Goal: Task Accomplishment & Management: Manage account settings

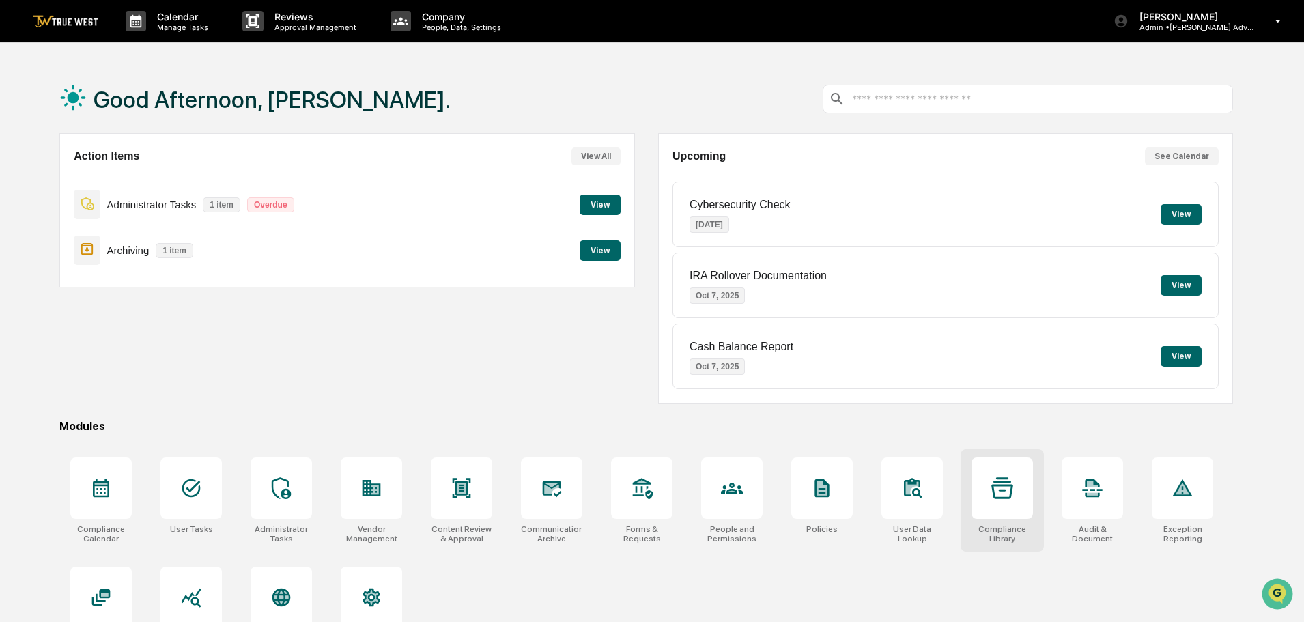
click at [1011, 487] on icon at bounding box center [1002, 487] width 22 height 21
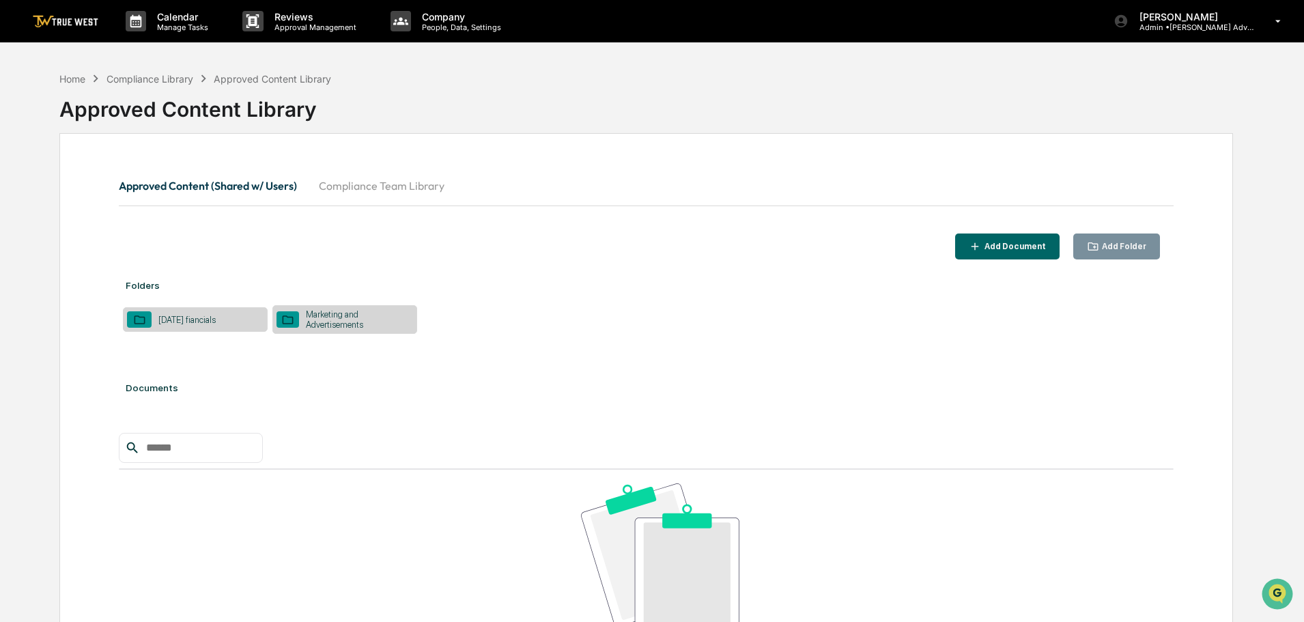
click at [324, 321] on div "Marketing and Advertisements" at bounding box center [356, 319] width 115 height 20
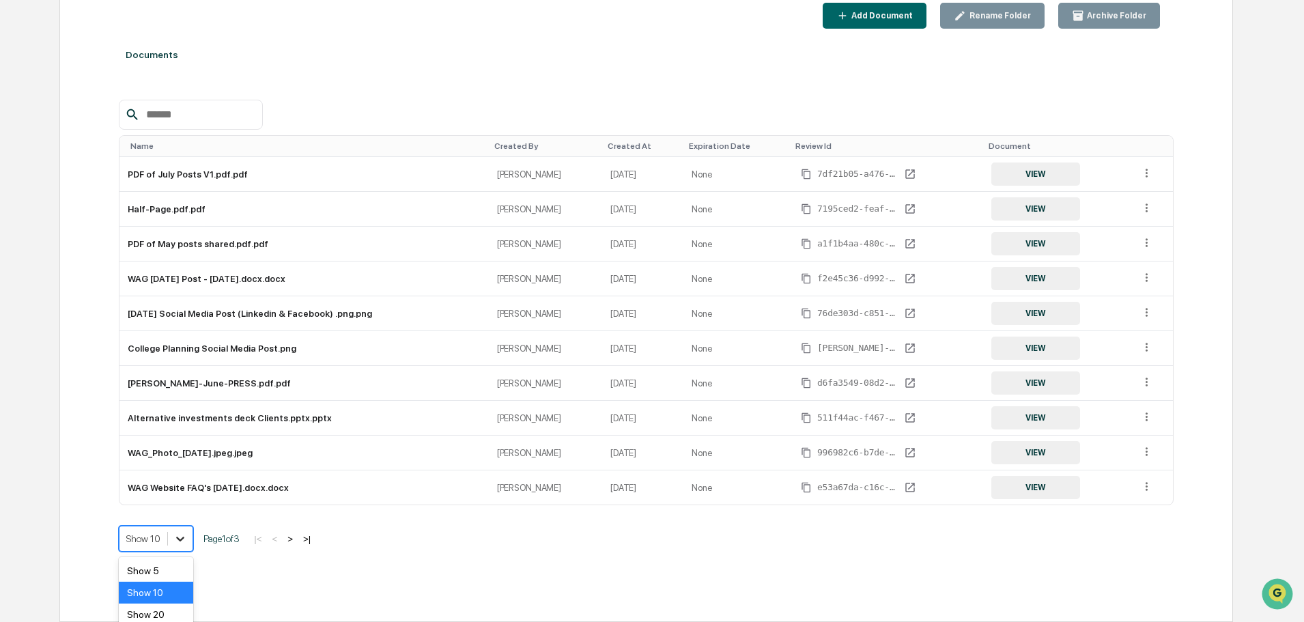
scroll to position [281, 0]
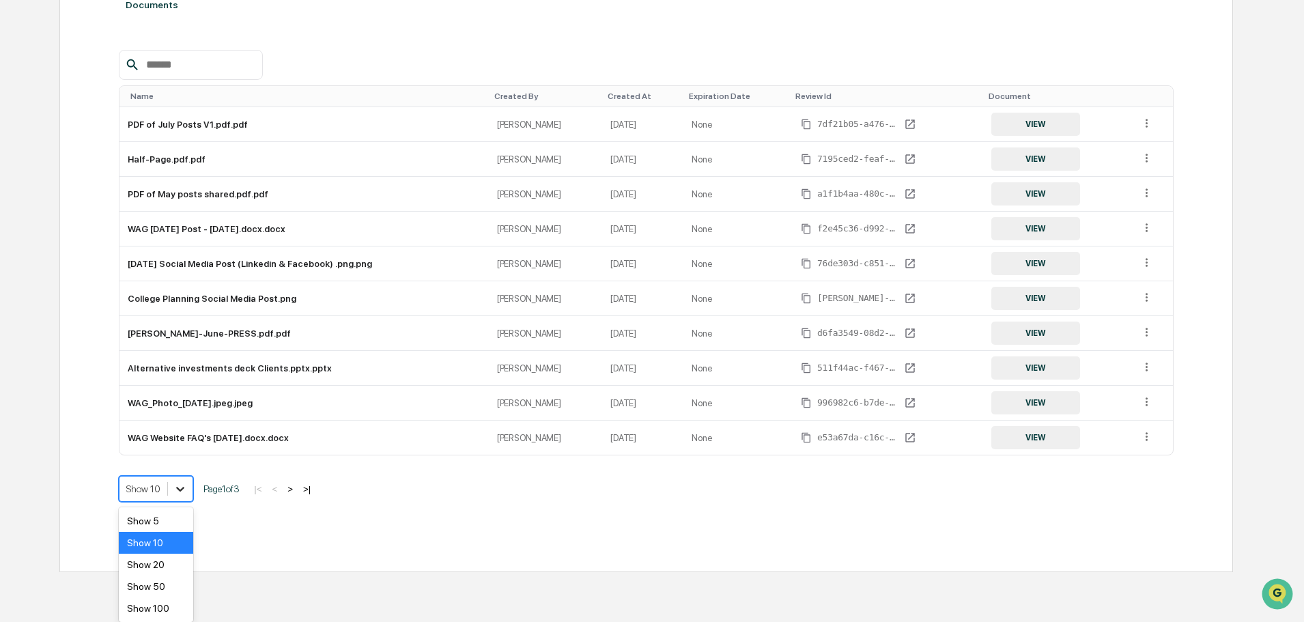
click at [181, 540] on body "Calendar Manage Tasks Reviews Approval Management Company People, Data, Setting…" at bounding box center [652, 145] width 1304 height 853
click at [153, 586] on div "Show 50" at bounding box center [156, 587] width 74 height 22
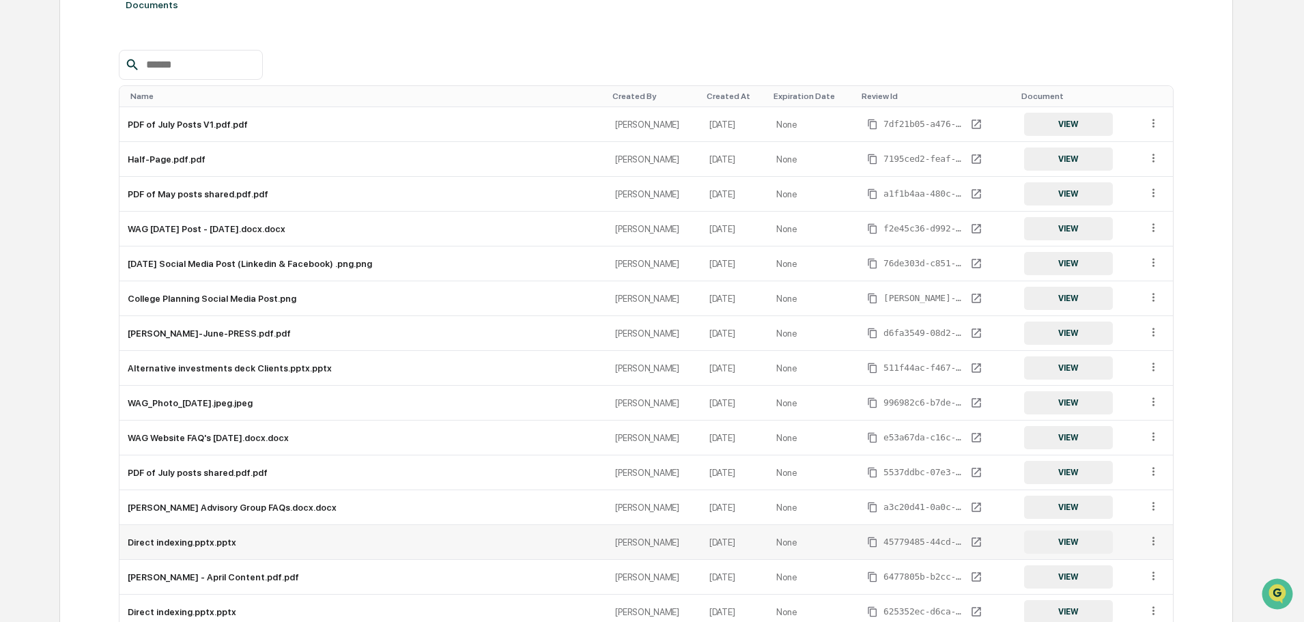
click at [1157, 539] on icon at bounding box center [1153, 541] width 13 height 13
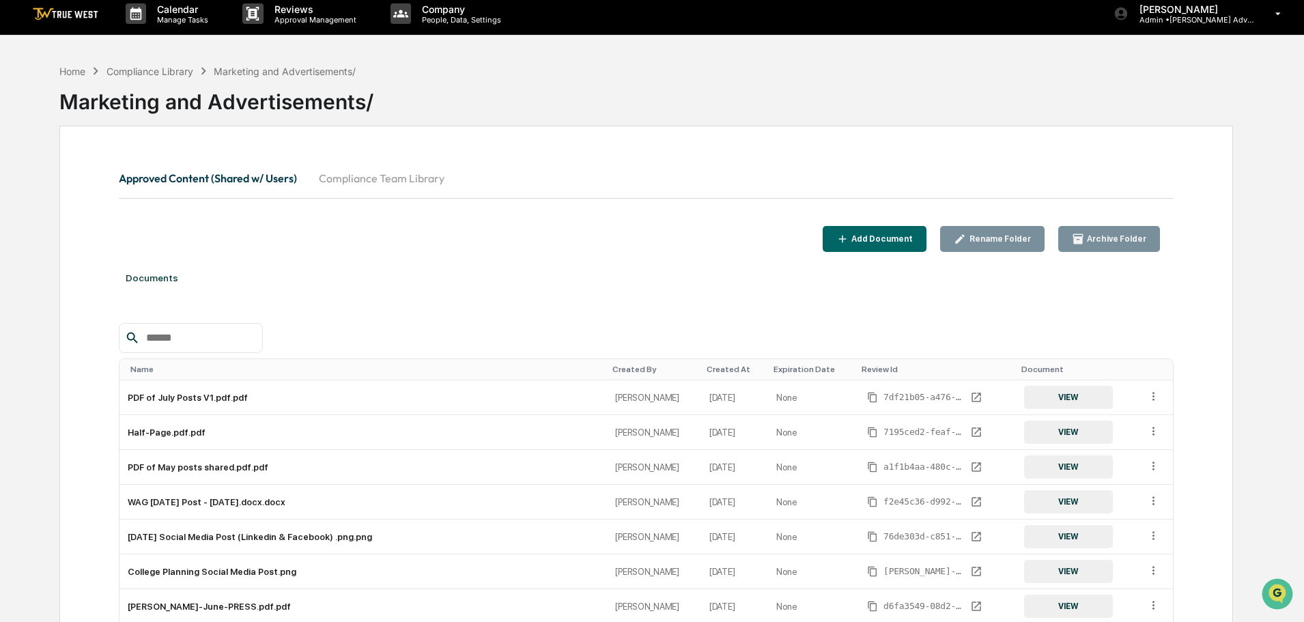
scroll to position [0, 0]
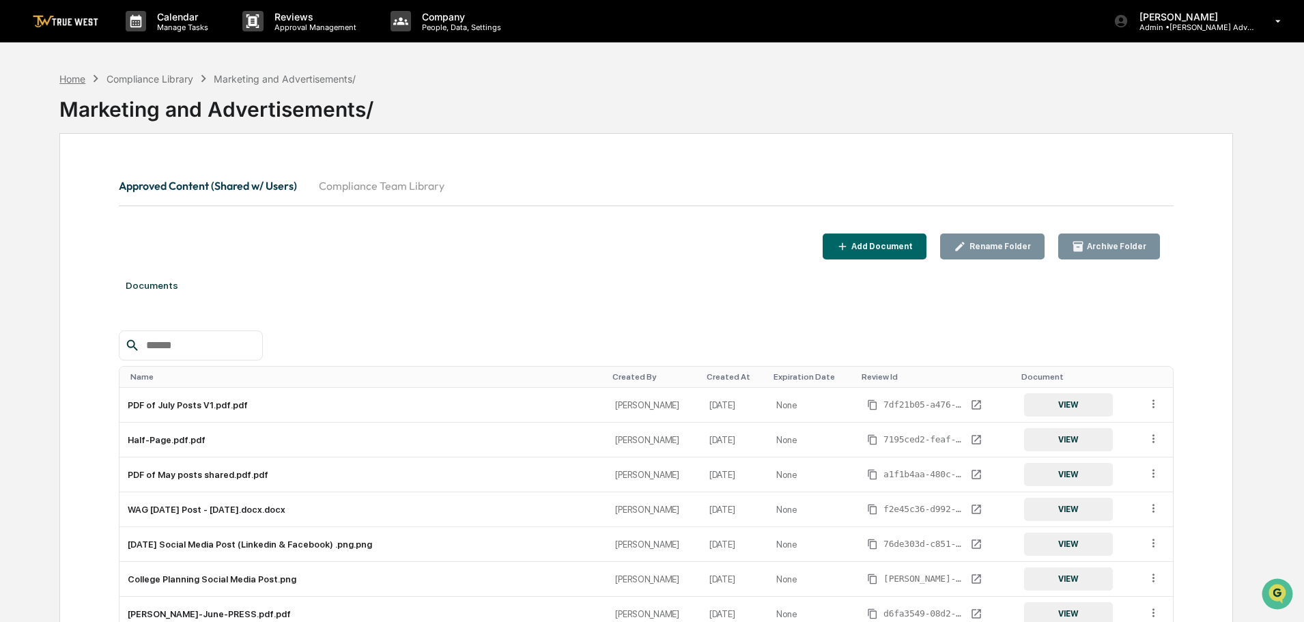
click at [67, 81] on div "Home" at bounding box center [72, 79] width 26 height 12
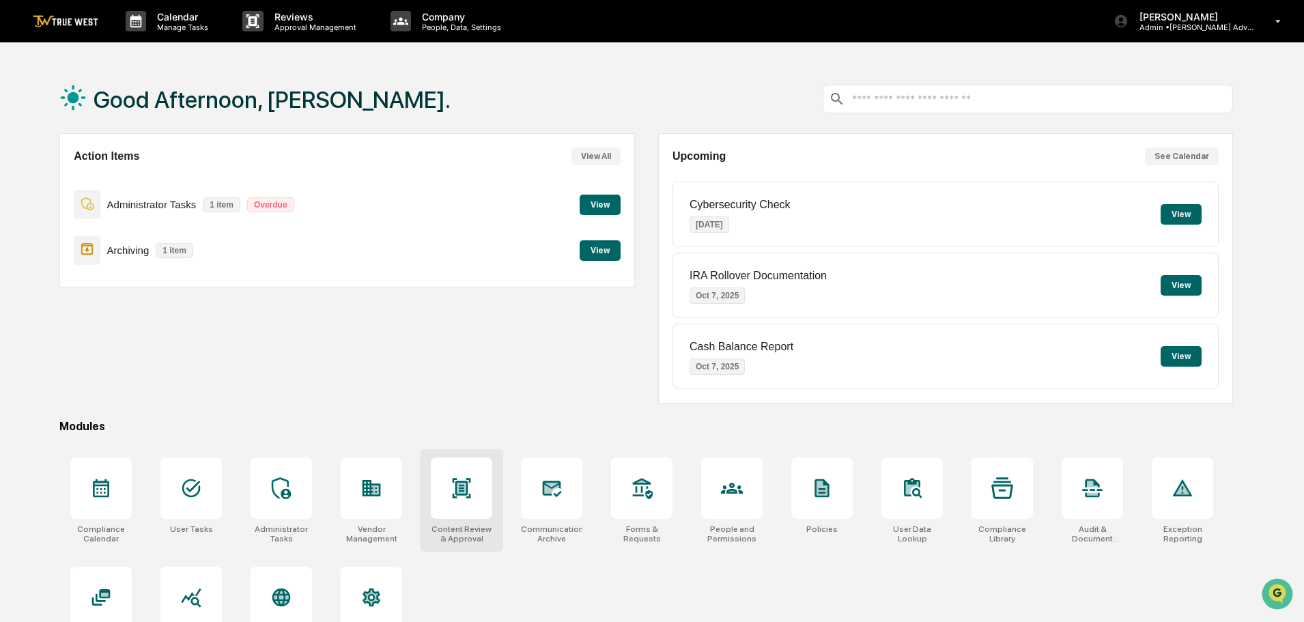
click at [462, 495] on icon at bounding box center [462, 488] width 18 height 20
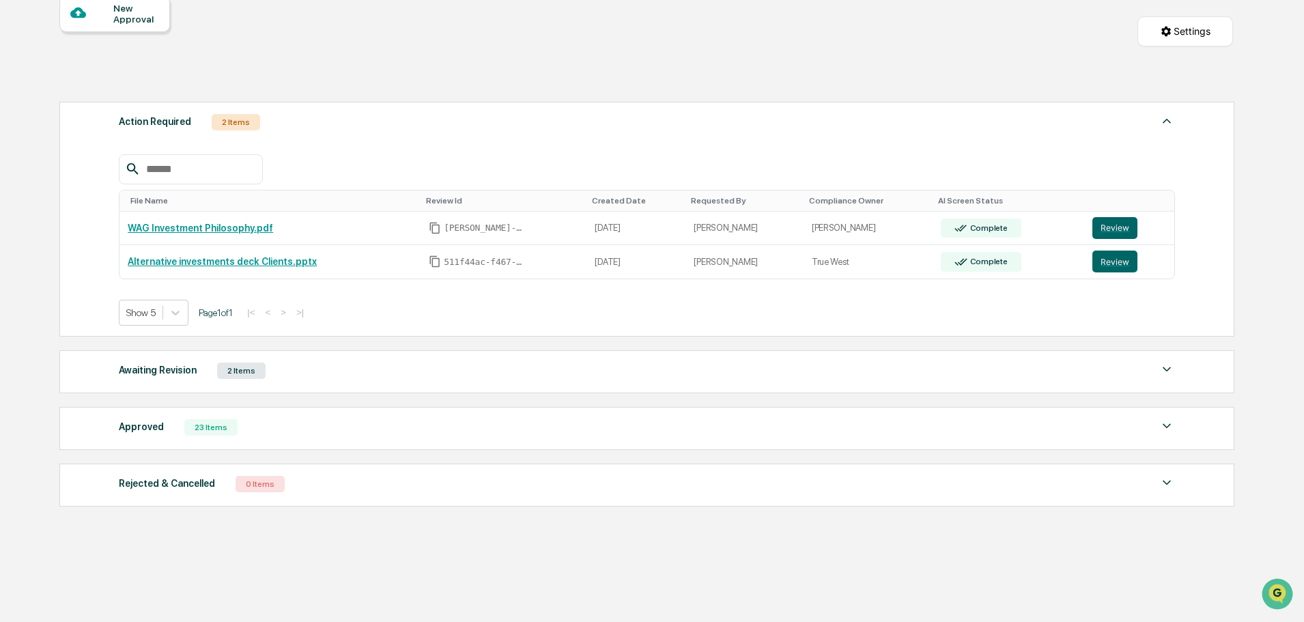
scroll to position [147, 0]
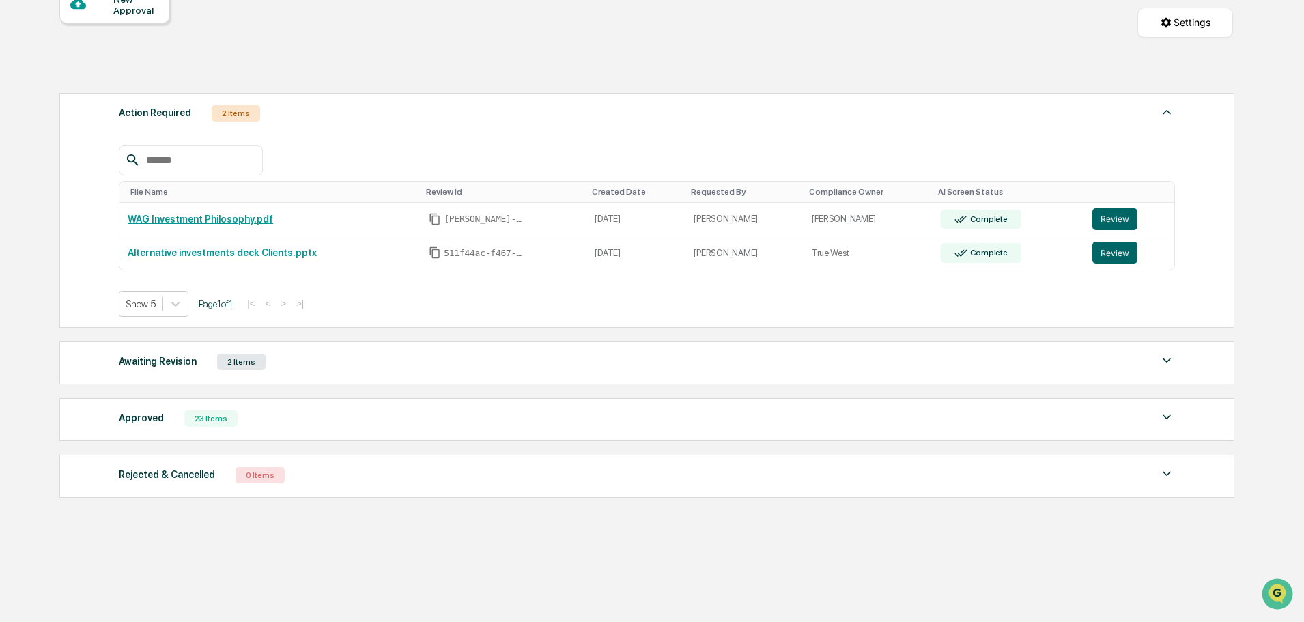
click at [1167, 417] on img at bounding box center [1167, 417] width 16 height 16
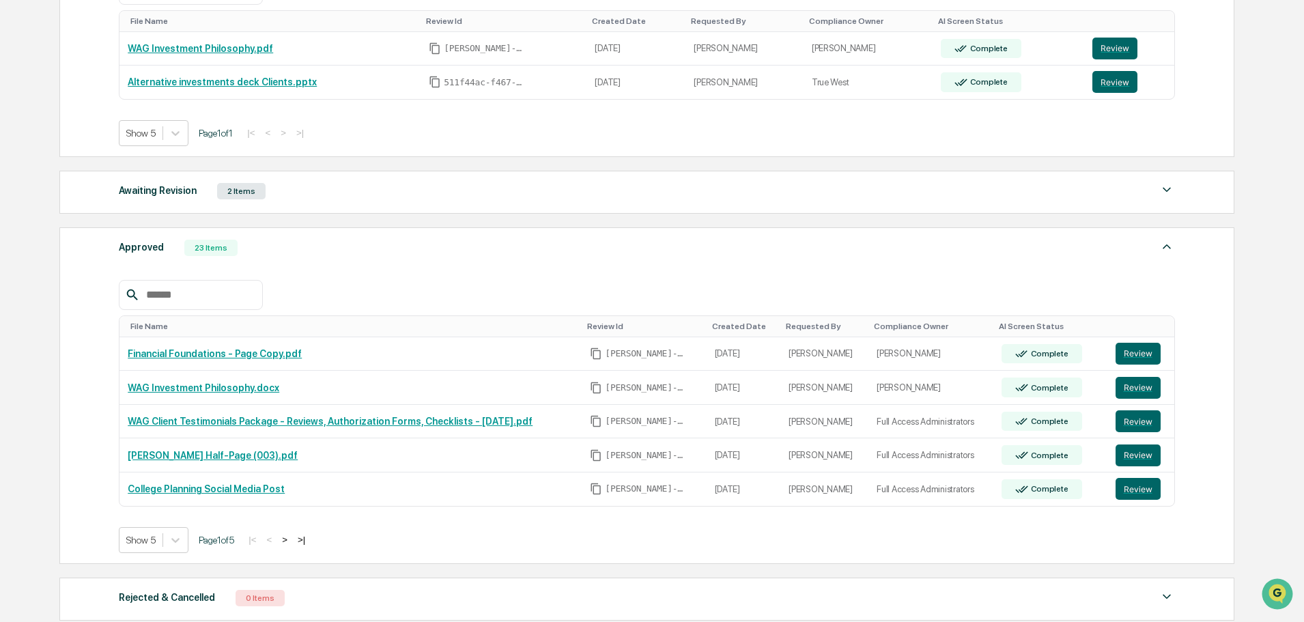
scroll to position [352, 0]
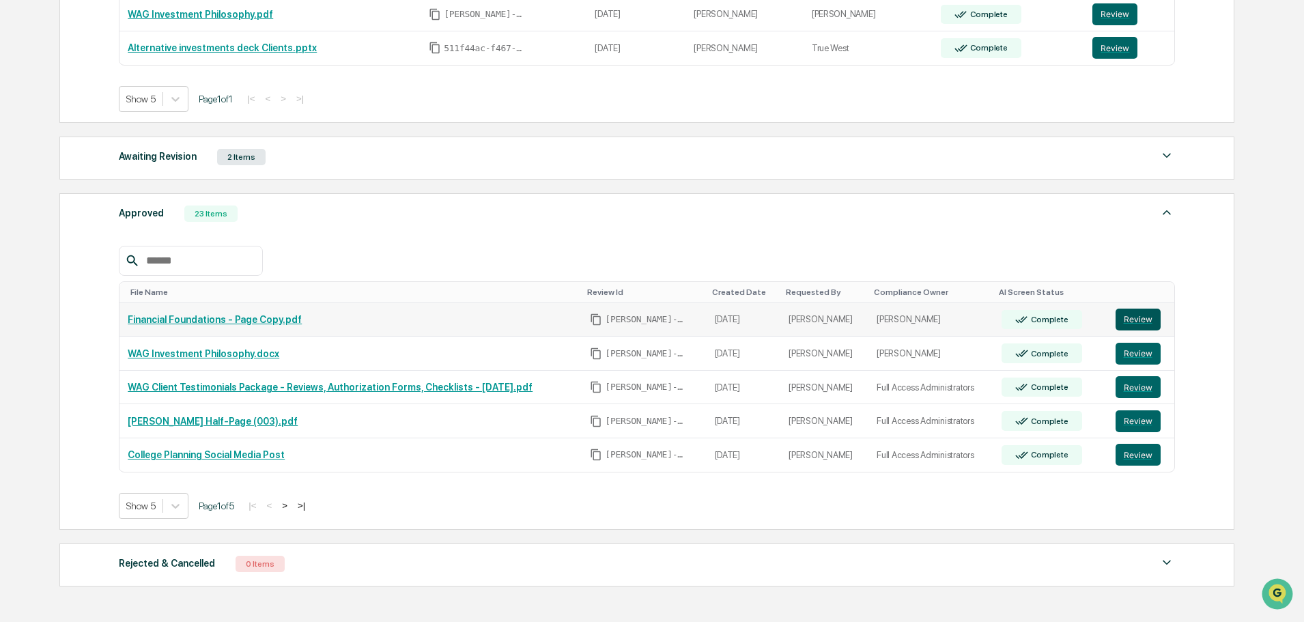
click at [1135, 320] on button "Review" at bounding box center [1138, 320] width 45 height 22
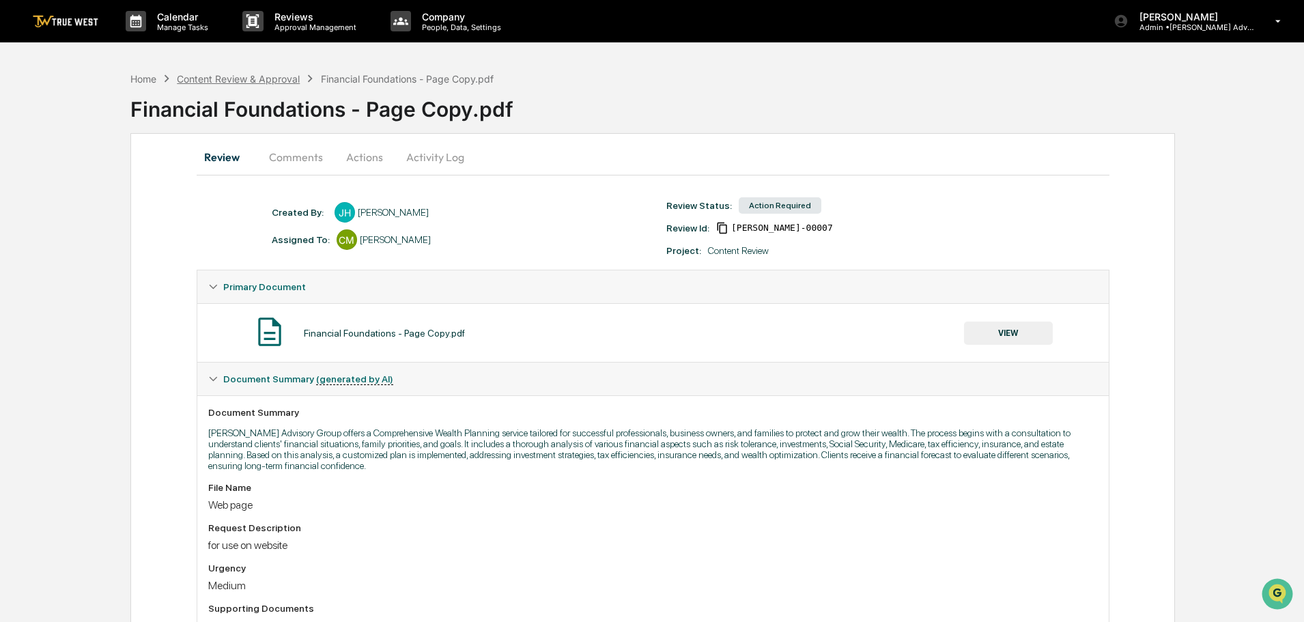
click at [207, 79] on div "Content Review & Approval" at bounding box center [238, 79] width 123 height 12
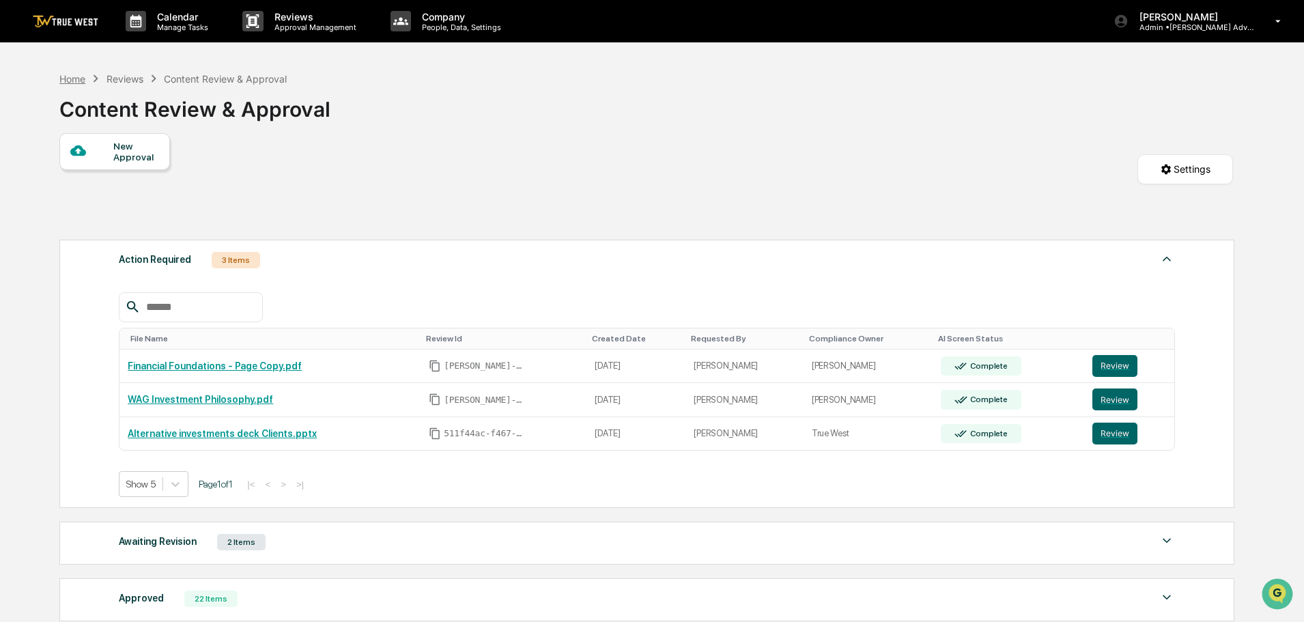
click at [76, 81] on div "Home" at bounding box center [72, 79] width 26 height 12
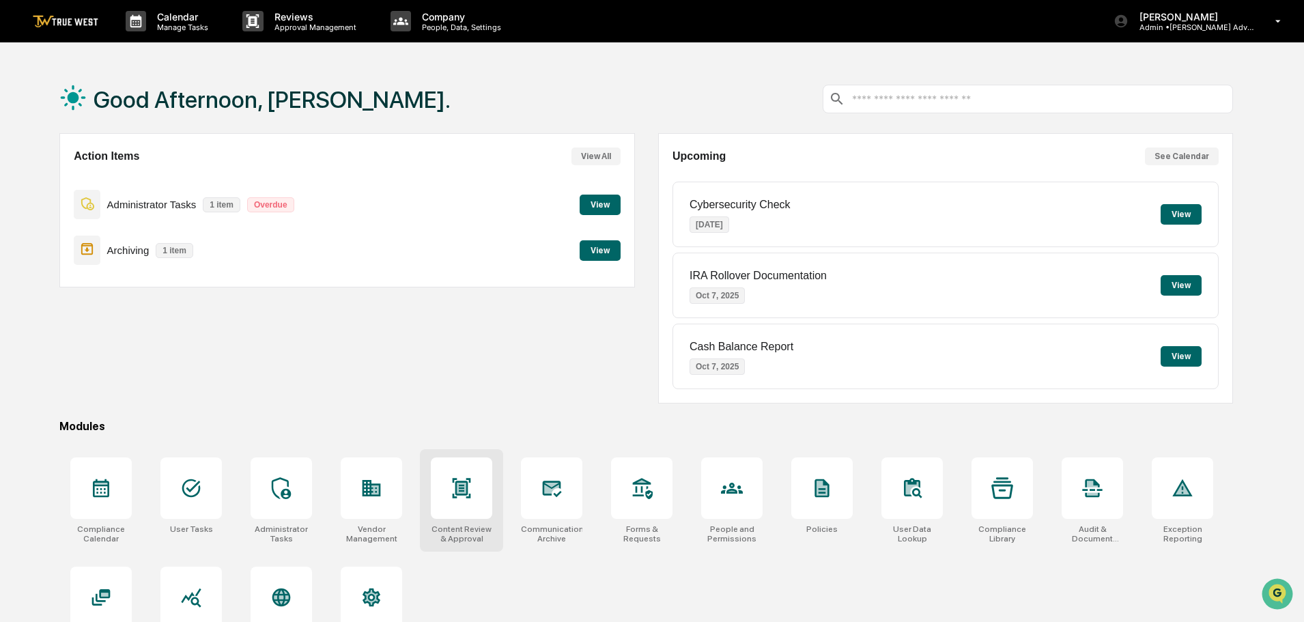
click at [468, 494] on icon at bounding box center [462, 488] width 18 height 20
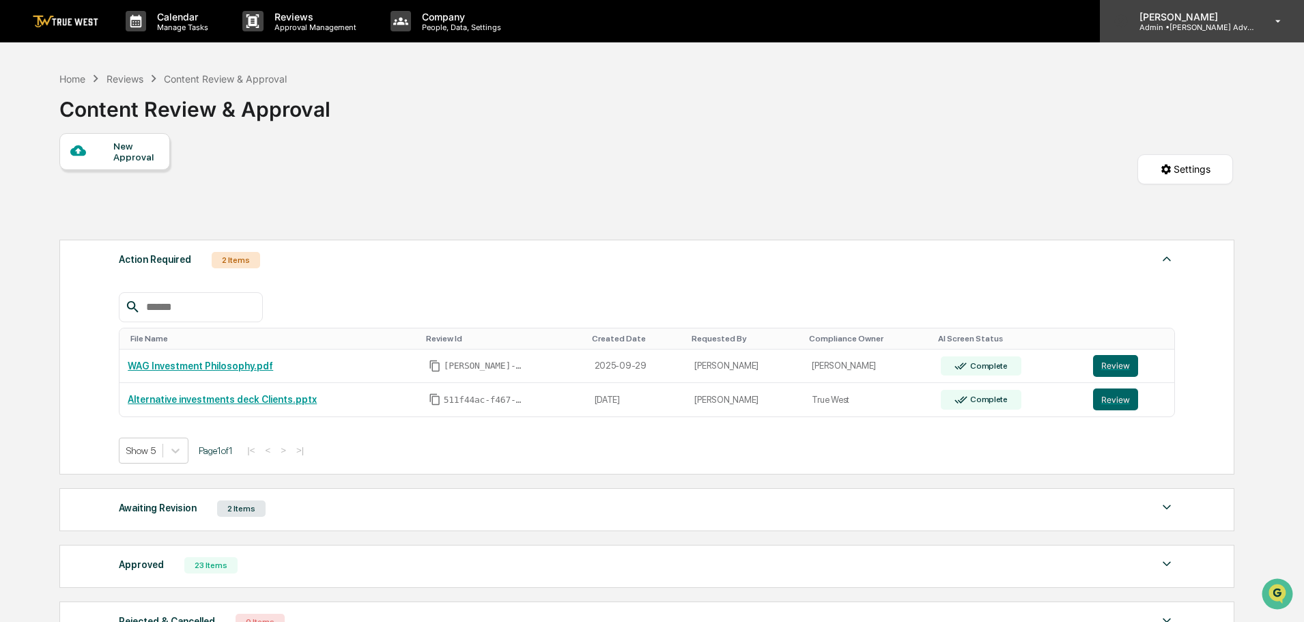
click at [1174, 15] on p "[PERSON_NAME]" at bounding box center [1192, 17] width 127 height 12
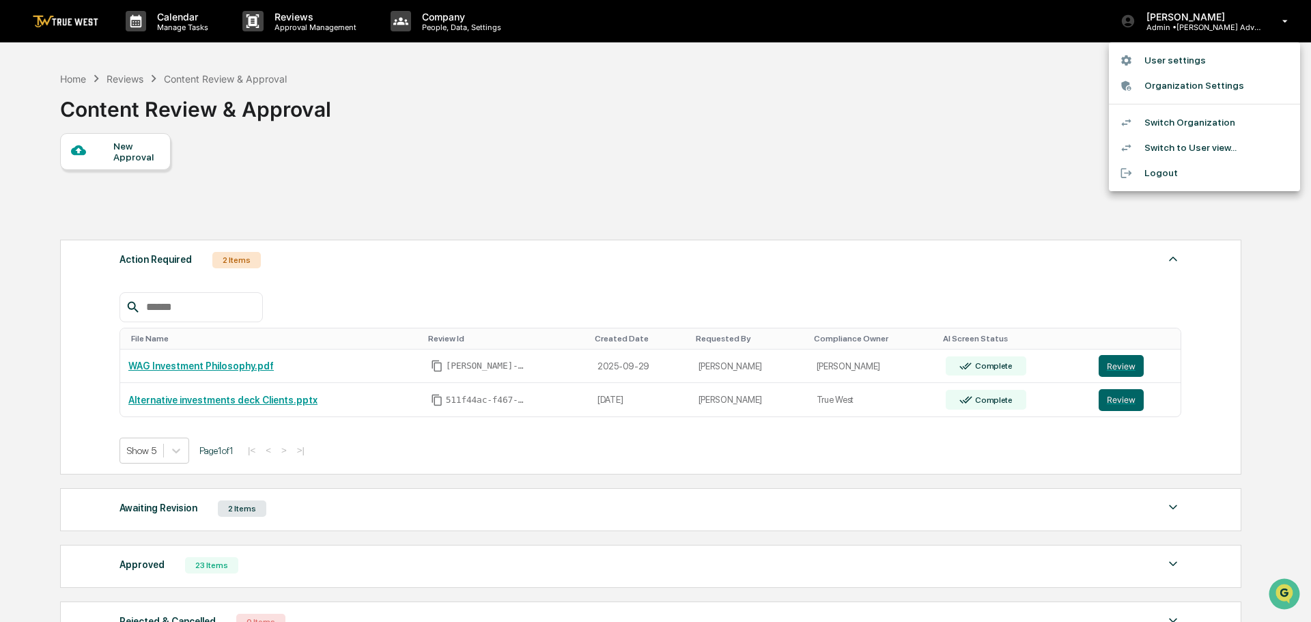
click at [1166, 125] on li "Switch Organization" at bounding box center [1204, 122] width 191 height 25
